Goal: Transaction & Acquisition: Purchase product/service

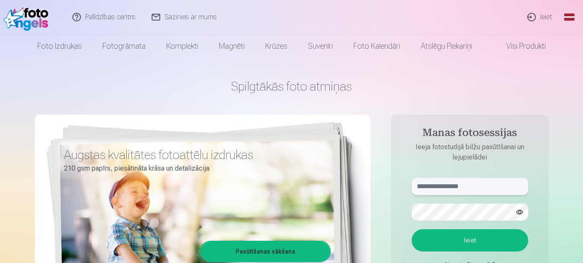
click at [452, 184] on input "text" at bounding box center [470, 186] width 116 height 17
type input "**********"
click at [468, 237] on button "Ieiet" at bounding box center [470, 241] width 116 height 22
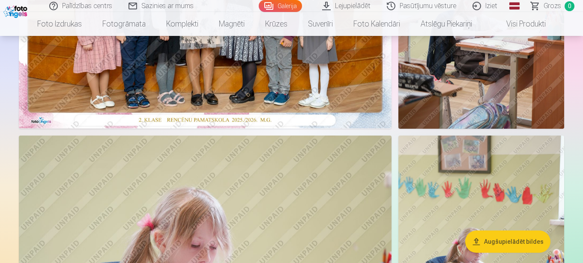
scroll to position [514, 0]
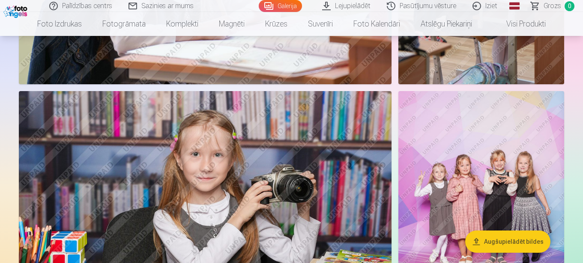
click at [224, 145] on img at bounding box center [205, 215] width 373 height 248
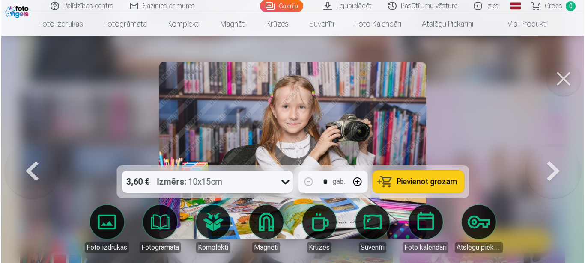
scroll to position [515, 0]
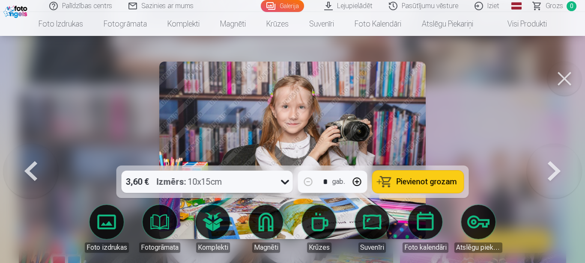
click at [281, 179] on icon at bounding box center [285, 182] width 14 height 14
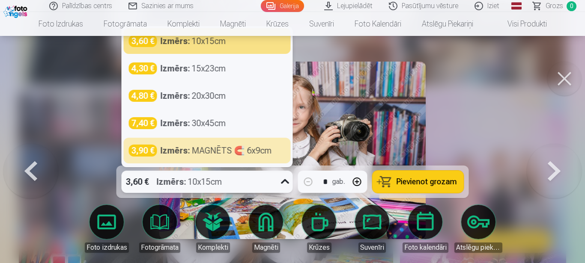
click at [174, 191] on div "Izmērs : 10x15cm" at bounding box center [190, 182] width 66 height 22
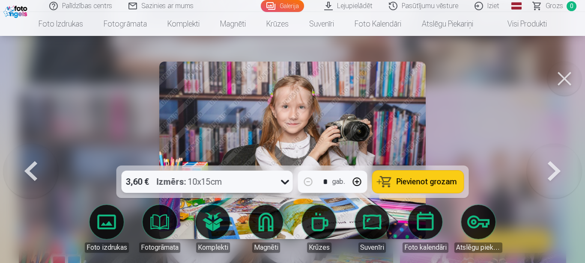
click at [419, 181] on span "Pievienot grozam" at bounding box center [427, 182] width 60 height 8
click at [552, 6] on span "Grozs" at bounding box center [555, 6] width 18 height 10
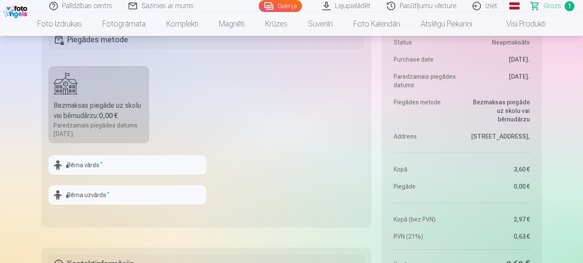
scroll to position [300, 0]
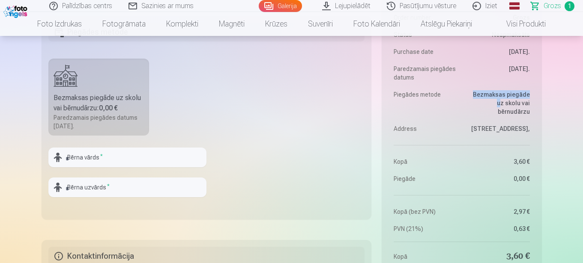
drag, startPoint x: 468, startPoint y: 105, endPoint x: 527, endPoint y: 96, distance: 60.3
click at [527, 96] on dl "Order number Grozs Status Neapmaksāts Purchase date [DATE]. Paredzamais piegāde…" at bounding box center [462, 115] width 136 height 236
click at [480, 120] on dl "Order number Grozs Status Neapmaksāts Purchase date [DATE]. Paredzamais piegāde…" at bounding box center [462, 115] width 136 height 236
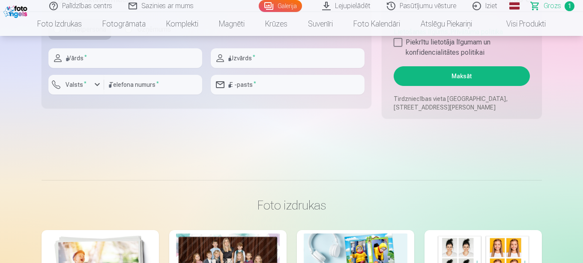
scroll to position [685, 0]
